Goal: Transaction & Acquisition: Purchase product/service

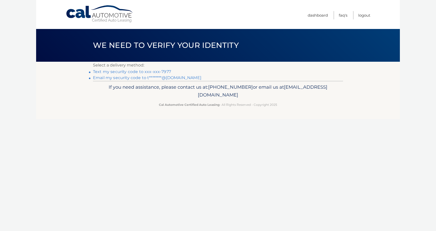
click at [137, 71] on link "Text my security code to xxx-xxx-7977" at bounding box center [132, 71] width 78 height 5
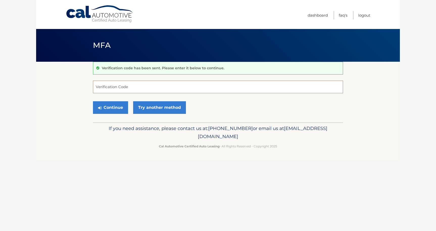
click at [120, 88] on input "Verification Code" at bounding box center [218, 87] width 250 height 13
type input "290403"
click at [110, 108] on button "Continue" at bounding box center [110, 107] width 35 height 13
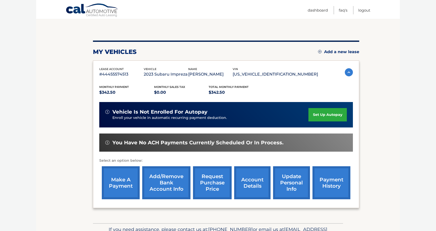
scroll to position [59, 0]
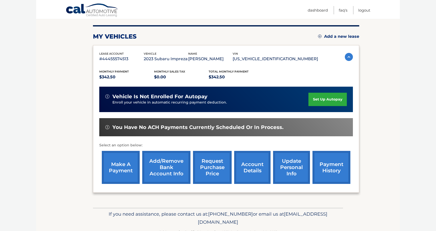
click at [117, 160] on link "make a payment" at bounding box center [121, 167] width 38 height 33
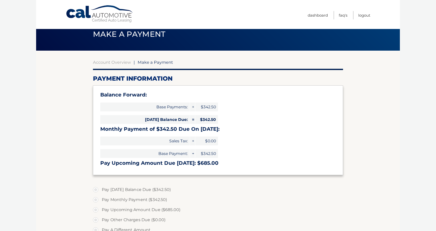
select select "YWVhYjE5N2MtNDYwNi00MDA5LWJkZWYtYjY5ZWI2MWJkZmZm"
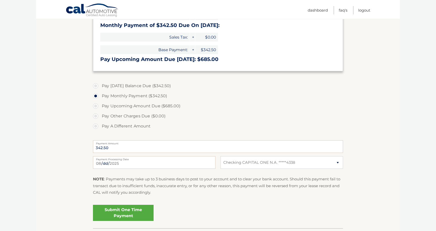
scroll to position [115, 0]
click at [125, 211] on link "Submit One Time Payment" at bounding box center [123, 213] width 61 height 16
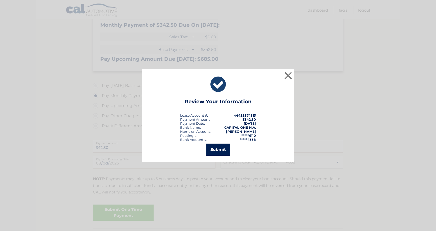
click at [220, 149] on button "Submit" at bounding box center [217, 150] width 23 height 12
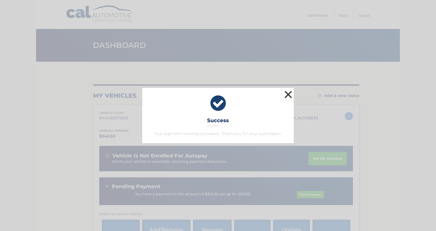
click at [287, 95] on button "×" at bounding box center [288, 95] width 10 height 10
